Goal: Information Seeking & Learning: Learn about a topic

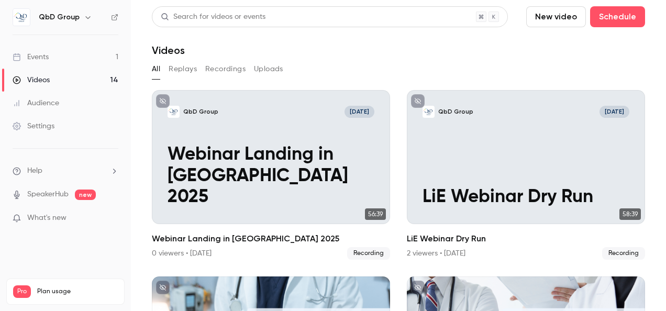
click at [42, 52] on div "Events" at bounding box center [31, 57] width 36 height 10
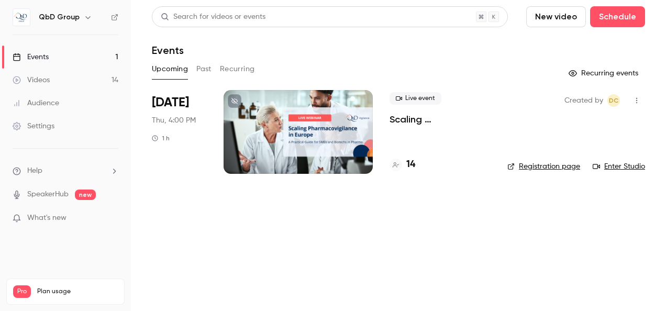
click at [37, 59] on div "Events" at bounding box center [31, 57] width 36 height 10
click at [413, 166] on h4 "14" at bounding box center [411, 165] width 9 height 14
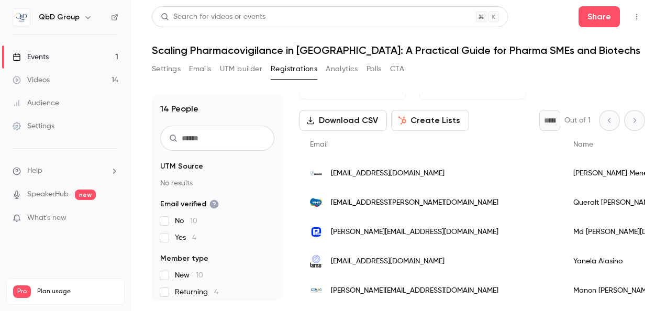
scroll to position [52, 0]
